Goal: Transaction & Acquisition: Purchase product/service

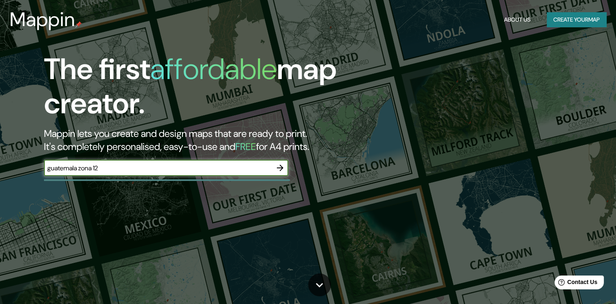
drag, startPoint x: 206, startPoint y: 172, endPoint x: 81, endPoint y: 167, distance: 124.3
click at [81, 167] on input "guatemala zona 12" at bounding box center [158, 167] width 228 height 9
type input "[GEOGRAPHIC_DATA]"
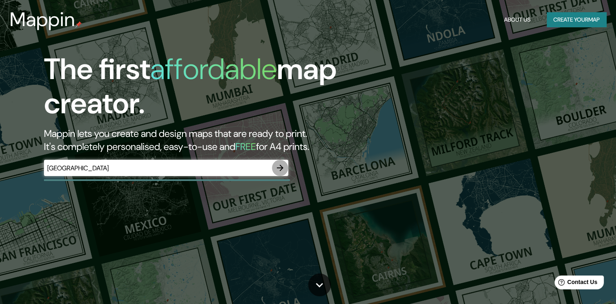
click at [279, 166] on icon "button" at bounding box center [280, 168] width 10 height 10
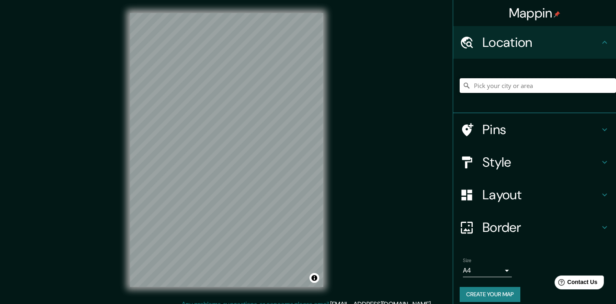
click at [532, 86] on input "Pick your city or area" at bounding box center [538, 85] width 156 height 15
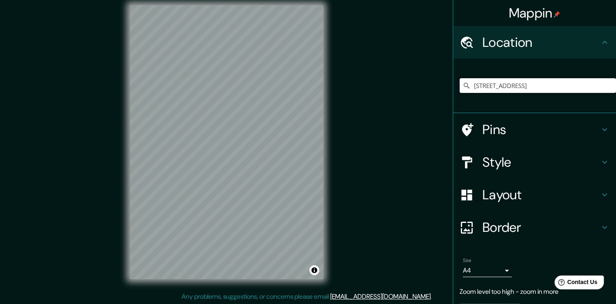
scroll to position [9, 0]
click at [423, 189] on div "Mappin Location [STREET_ADDRESS] - [GEOGRAPHIC_DATA] [GEOGRAPHIC_DATA] [GEOGRAP…" at bounding box center [308, 147] width 616 height 312
click at [500, 81] on input "[STREET_ADDRESS]" at bounding box center [538, 85] width 156 height 15
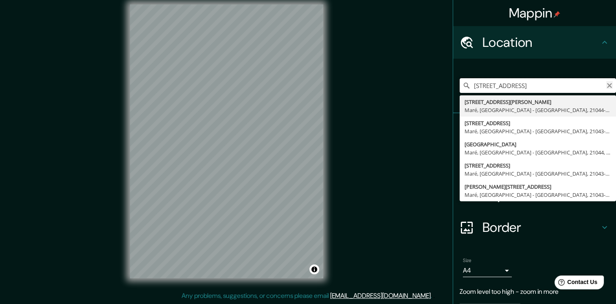
type input "[STREET_ADDRESS]"
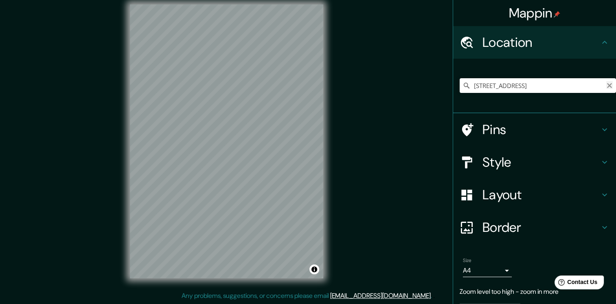
click at [607, 84] on icon "Clear" at bounding box center [609, 85] width 5 height 5
drag, startPoint x: 518, startPoint y: 88, endPoint x: 563, endPoint y: 86, distance: 44.8
click at [563, 86] on input "Reformita, [GEOGRAPHIC_DATA], Departamento de [GEOGRAPHIC_DATA], [GEOGRAPHIC_DA…" at bounding box center [538, 85] width 156 height 15
drag, startPoint x: 500, startPoint y: 86, endPoint x: 603, endPoint y: 88, distance: 103.4
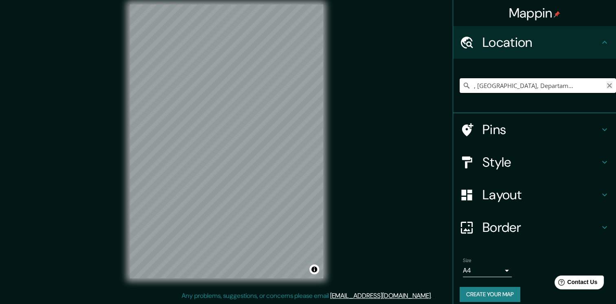
click at [603, 88] on div "Reformita, [GEOGRAPHIC_DATA], Departamento de [GEOGRAPHIC_DATA], Guatemala Refo…" at bounding box center [538, 85] width 156 height 15
type input "Reformita, [GEOGRAPHIC_DATA], Departamento de [GEOGRAPHIC_DATA], [GEOGRAPHIC_DA…"
click at [606, 88] on icon "Clear" at bounding box center [609, 85] width 7 height 7
type input "r"
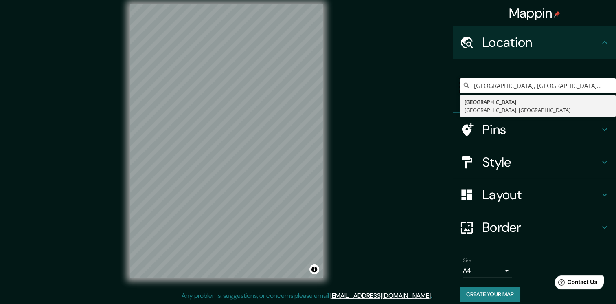
type input "[GEOGRAPHIC_DATA], [GEOGRAPHIC_DATA], [GEOGRAPHIC_DATA]"
